Goal: Transaction & Acquisition: Book appointment/travel/reservation

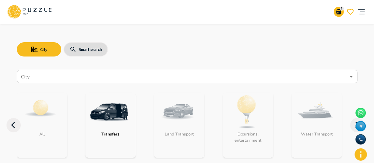
click at [112, 124] on img "category-get_transfer" at bounding box center [109, 111] width 38 height 38
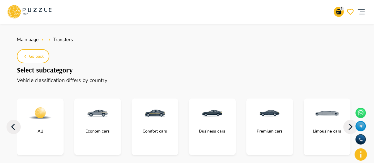
scroll to position [30, 0]
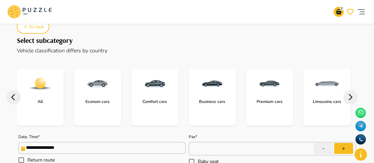
type textarea "*"
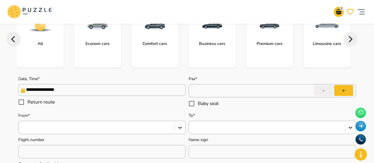
scroll to position [89, 0]
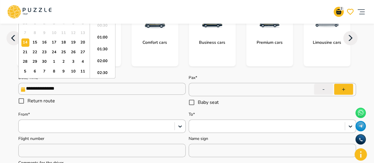
click at [123, 88] on input "**********" at bounding box center [101, 89] width 167 height 12
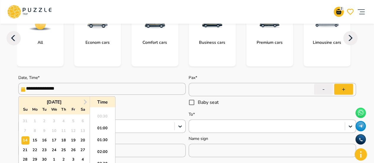
scroll to position [118, 0]
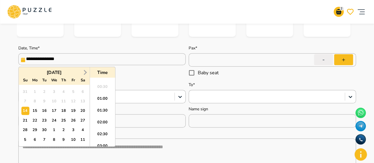
click at [83, 70] on button "Next Month" at bounding box center [84, 72] width 9 height 9
click at [47, 110] on div "11" at bounding box center [44, 111] width 8 height 8
type input "**********"
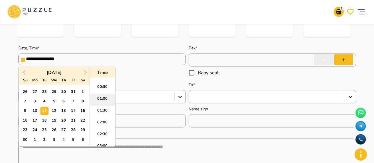
type textarea "*"
click at [103, 121] on li "09:30" at bounding box center [102, 124] width 25 height 12
type input "**********"
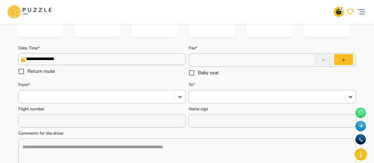
type textarea "*"
click at [349, 63] on button "+" at bounding box center [343, 59] width 19 height 11
type input "*"
type textarea "*"
click at [349, 63] on button "+" at bounding box center [343, 59] width 19 height 11
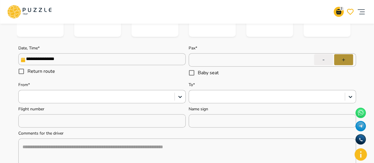
type input "*"
type textarea "*"
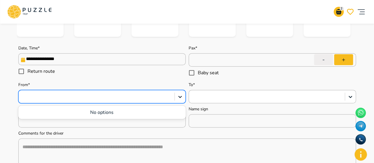
click at [31, 93] on div at bounding box center [97, 97] width 150 height 8
type input "*******"
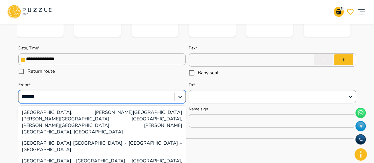
click at [55, 137] on div "[GEOGRAPHIC_DATA] [GEOGRAPHIC_DATA] - [GEOGRAPHIC_DATA] - [GEOGRAPHIC_DATA]" at bounding box center [101, 146] width 167 height 18
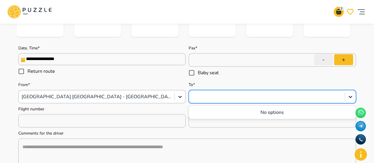
click at [210, 96] on div at bounding box center [267, 97] width 150 height 8
type textarea "*"
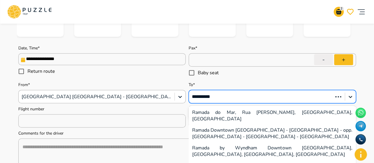
type input "**********"
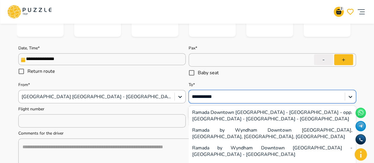
click at [269, 119] on div "Ramada Downtown [GEOGRAPHIC_DATA] - [GEOGRAPHIC_DATA] - opp. [GEOGRAPHIC_DATA] …" at bounding box center [271, 116] width 167 height 18
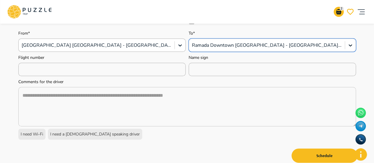
scroll to position [177, 0]
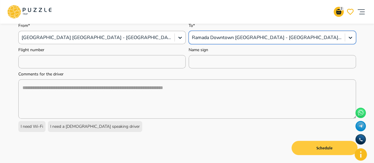
click at [319, 150] on button "Schedule" at bounding box center [324, 148] width 66 height 14
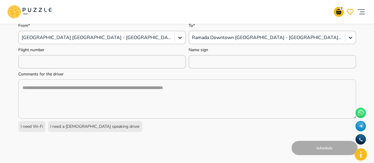
type textarea "*"
click at [69, 129] on div "I need a [DEMOGRAPHIC_DATA] speaking driver" at bounding box center [95, 126] width 94 height 11
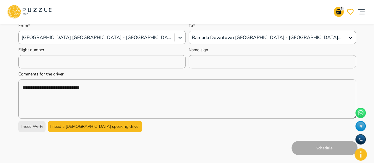
type textarea "**********"
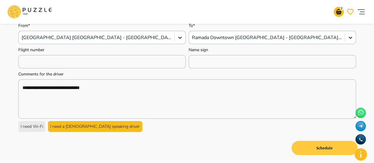
type textarea "*"
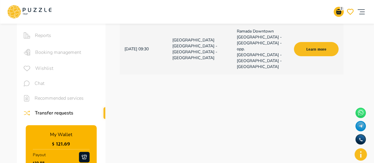
scroll to position [30, 0]
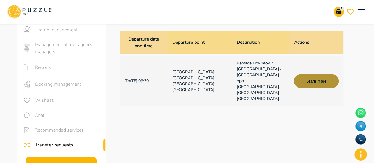
click at [321, 77] on button "Learn more" at bounding box center [316, 81] width 44 height 14
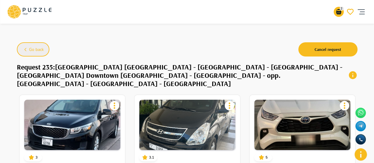
click at [30, 49] on span "Go back" at bounding box center [36, 49] width 15 height 7
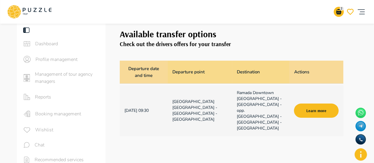
scroll to position [177, 0]
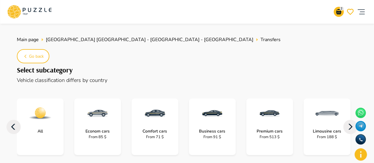
click at [164, 135] on div "From 71 $" at bounding box center [154, 137] width 47 height 6
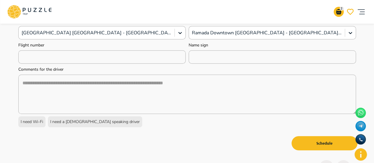
scroll to position [207, 0]
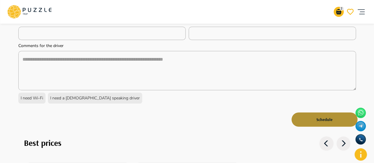
click at [341, 118] on button "Schedule" at bounding box center [324, 119] width 66 height 14
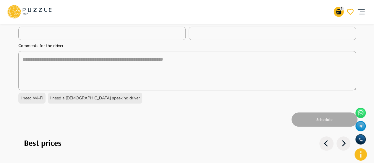
type textarea "*"
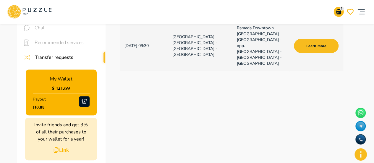
scroll to position [118, 0]
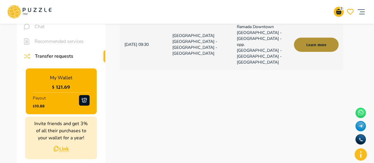
click at [320, 38] on button "Learn more" at bounding box center [316, 45] width 44 height 14
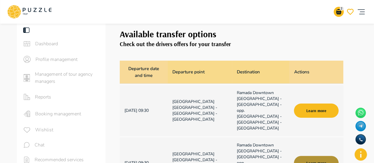
click at [314, 157] on button "Learn more" at bounding box center [316, 163] width 44 height 14
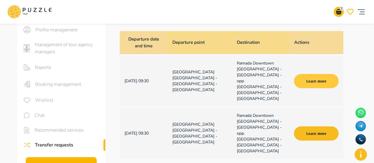
click at [323, 79] on button "Learn more" at bounding box center [316, 81] width 44 height 14
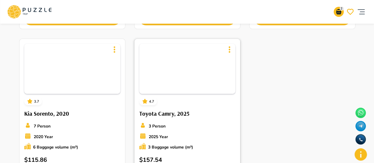
scroll to position [502, 0]
